Goal: Transaction & Acquisition: Purchase product/service

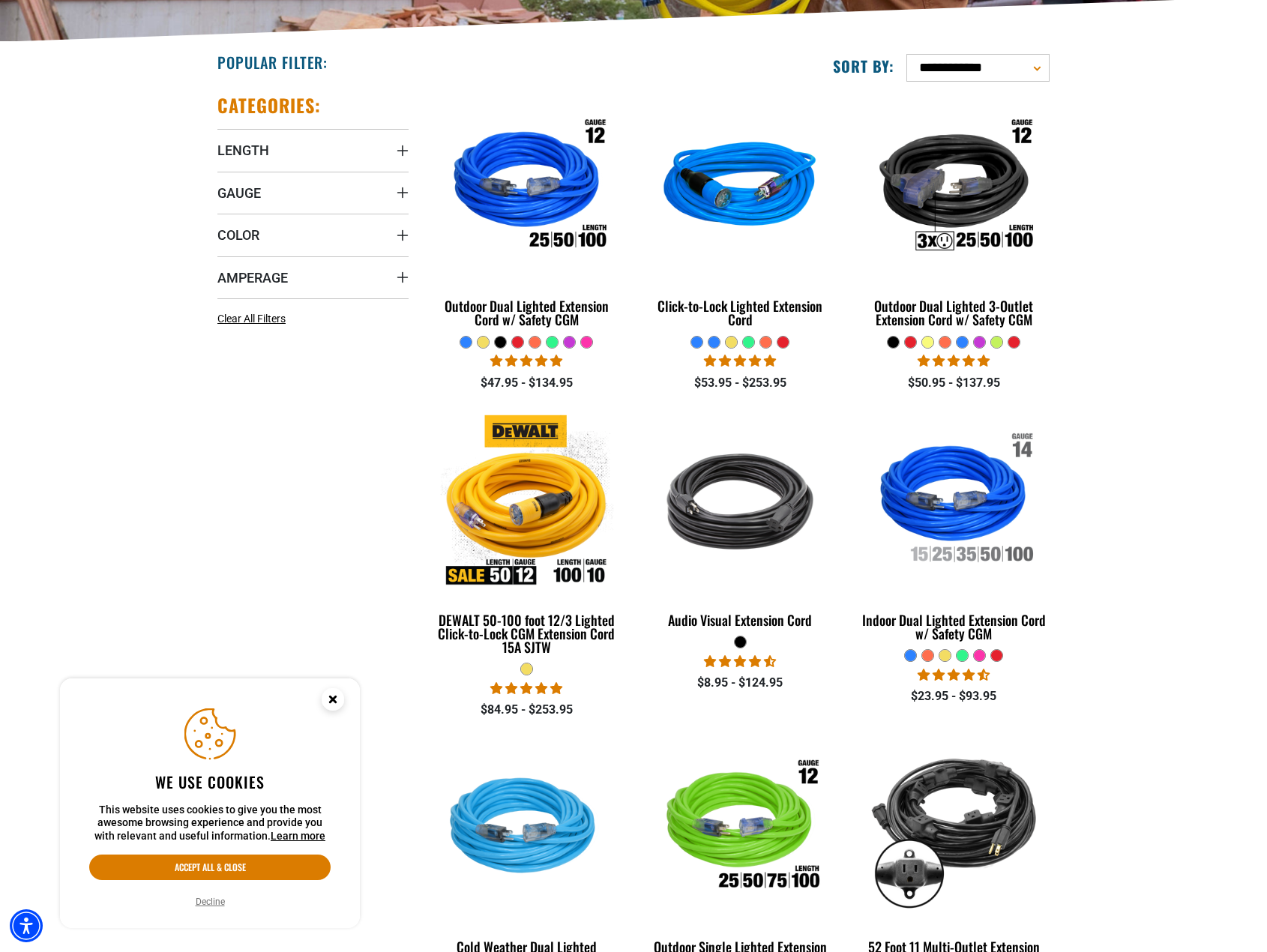
scroll to position [375, 0]
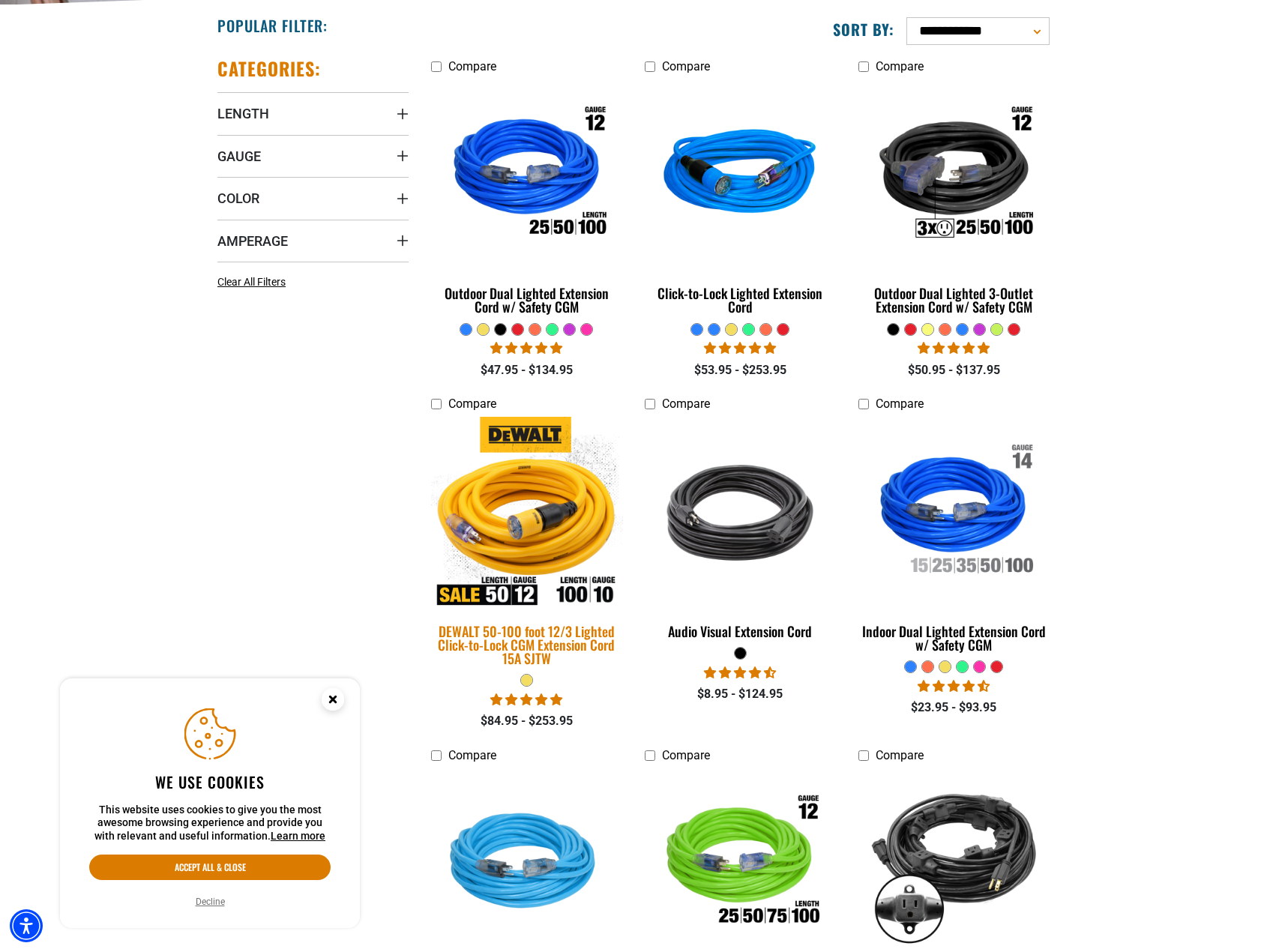
click at [537, 526] on img at bounding box center [527, 513] width 210 height 192
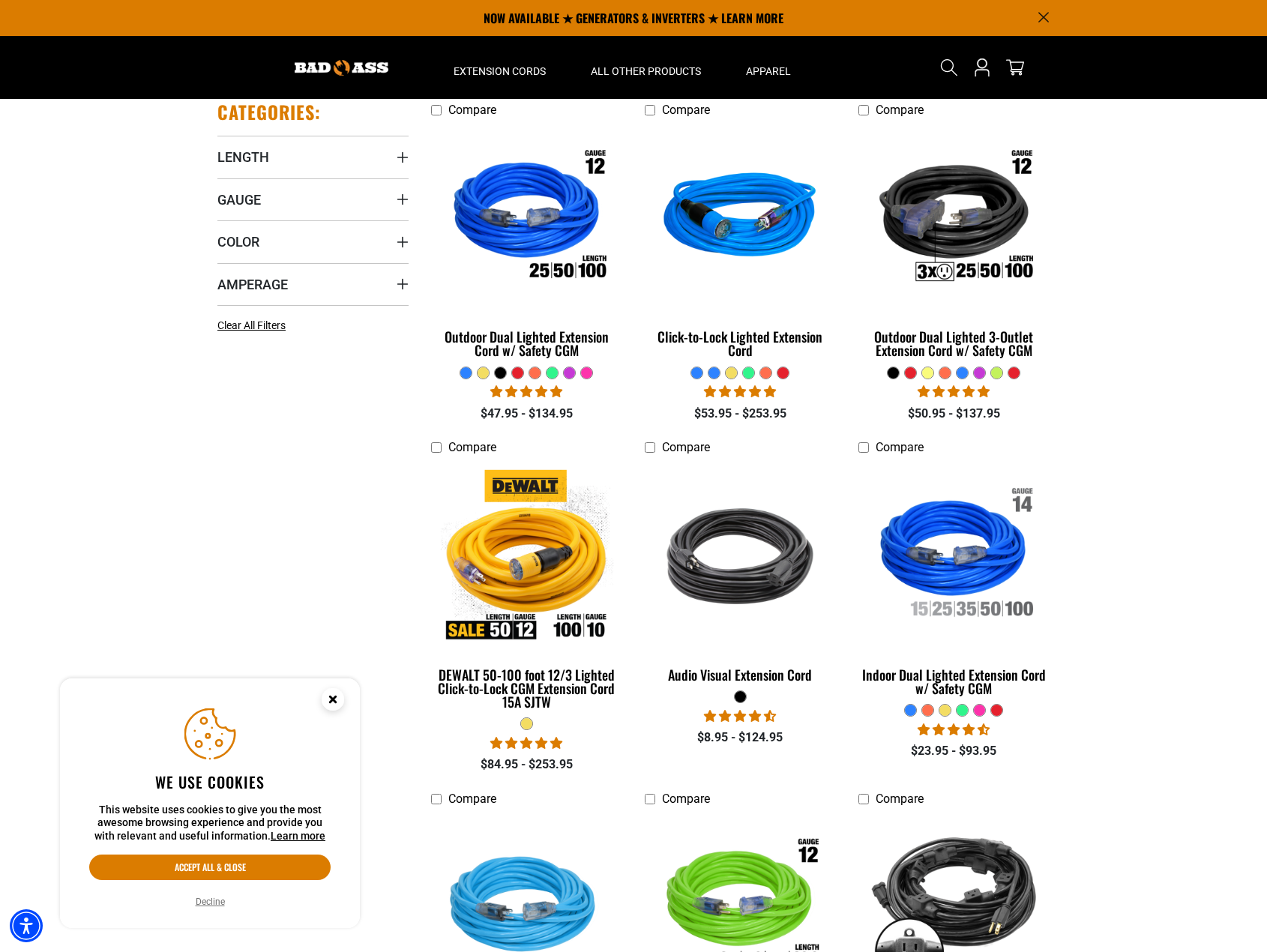
scroll to position [19, 0]
